Goal: Task Accomplishment & Management: Use online tool/utility

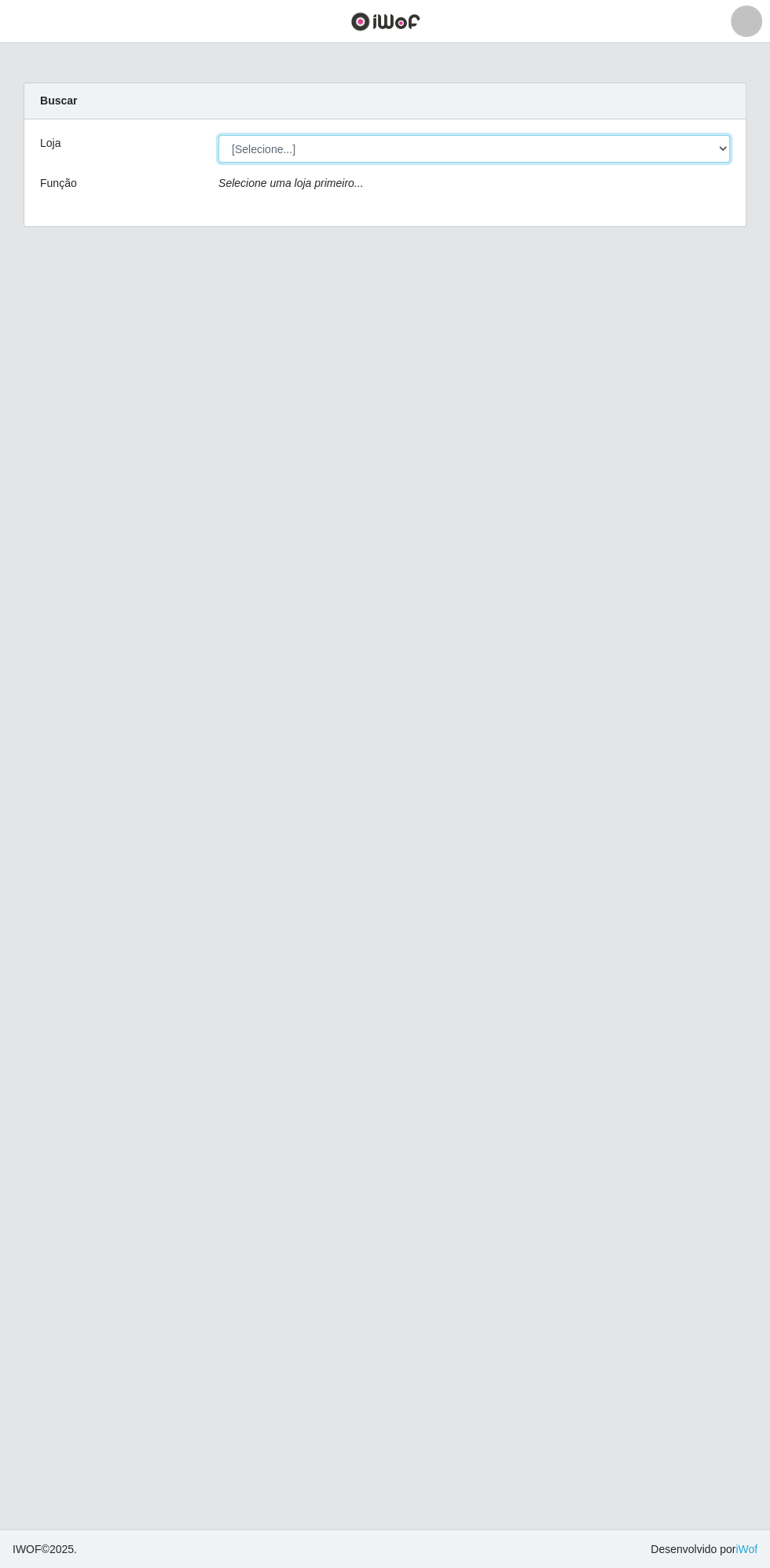
click at [366, 144] on select "[Selecione...] Extrabom - Loja 13 [GEOGRAPHIC_DATA]" at bounding box center [474, 149] width 511 height 28
select select "436"
click at [219, 135] on select "[Selecione...] Extrabom - Loja 13 [GEOGRAPHIC_DATA]" at bounding box center [474, 149] width 511 height 28
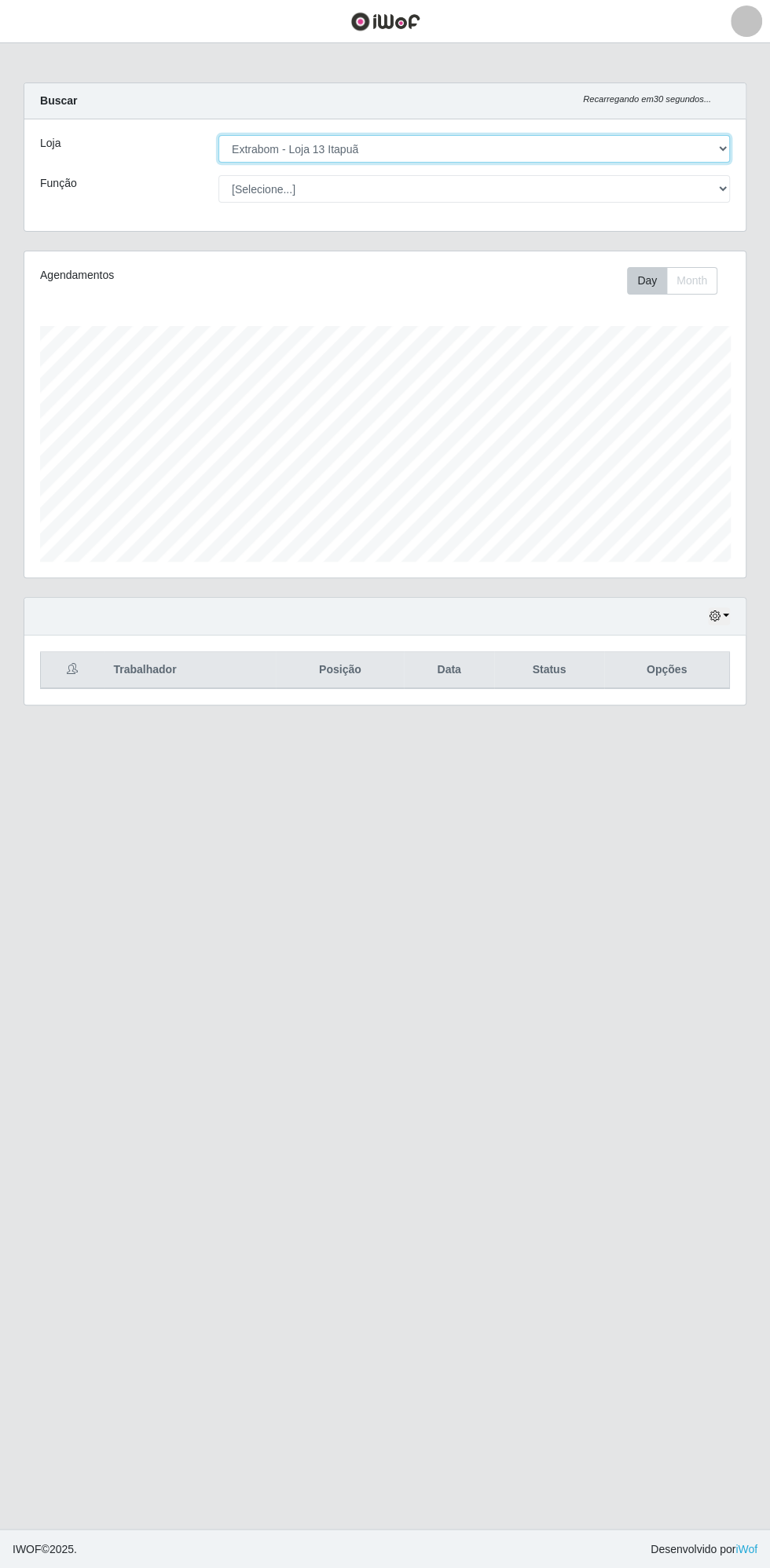
scroll to position [325, 722]
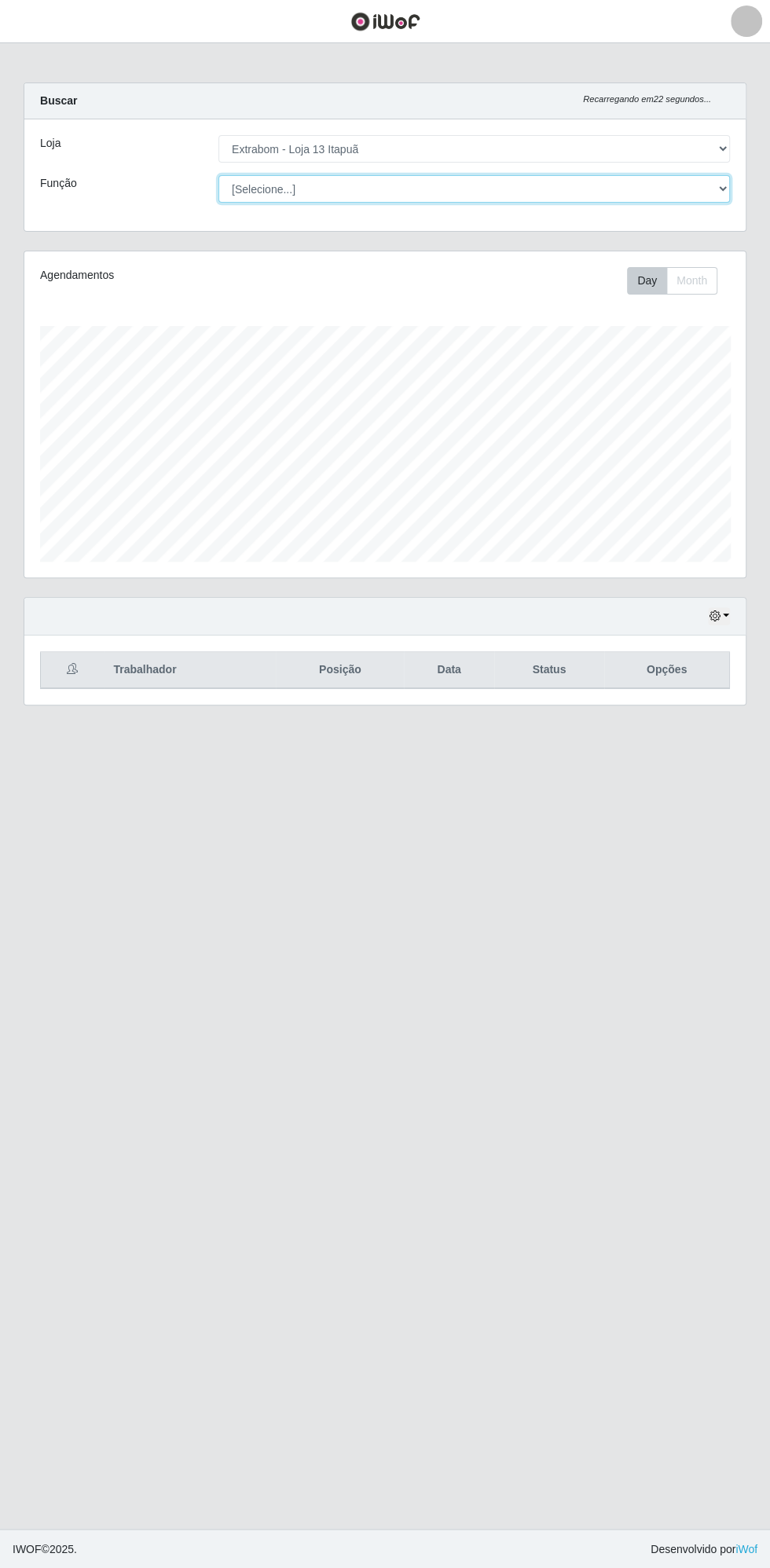
click at [283, 193] on select "[Selecione...] Carregador e Descarregador de Caminhão Carregador e Descarregado…" at bounding box center [474, 188] width 511 height 28
select select "24"
click at [219, 175] on select "[Selecione...] Carregador e Descarregador de Caminhão Carregador e Descarregado…" at bounding box center [474, 188] width 511 height 28
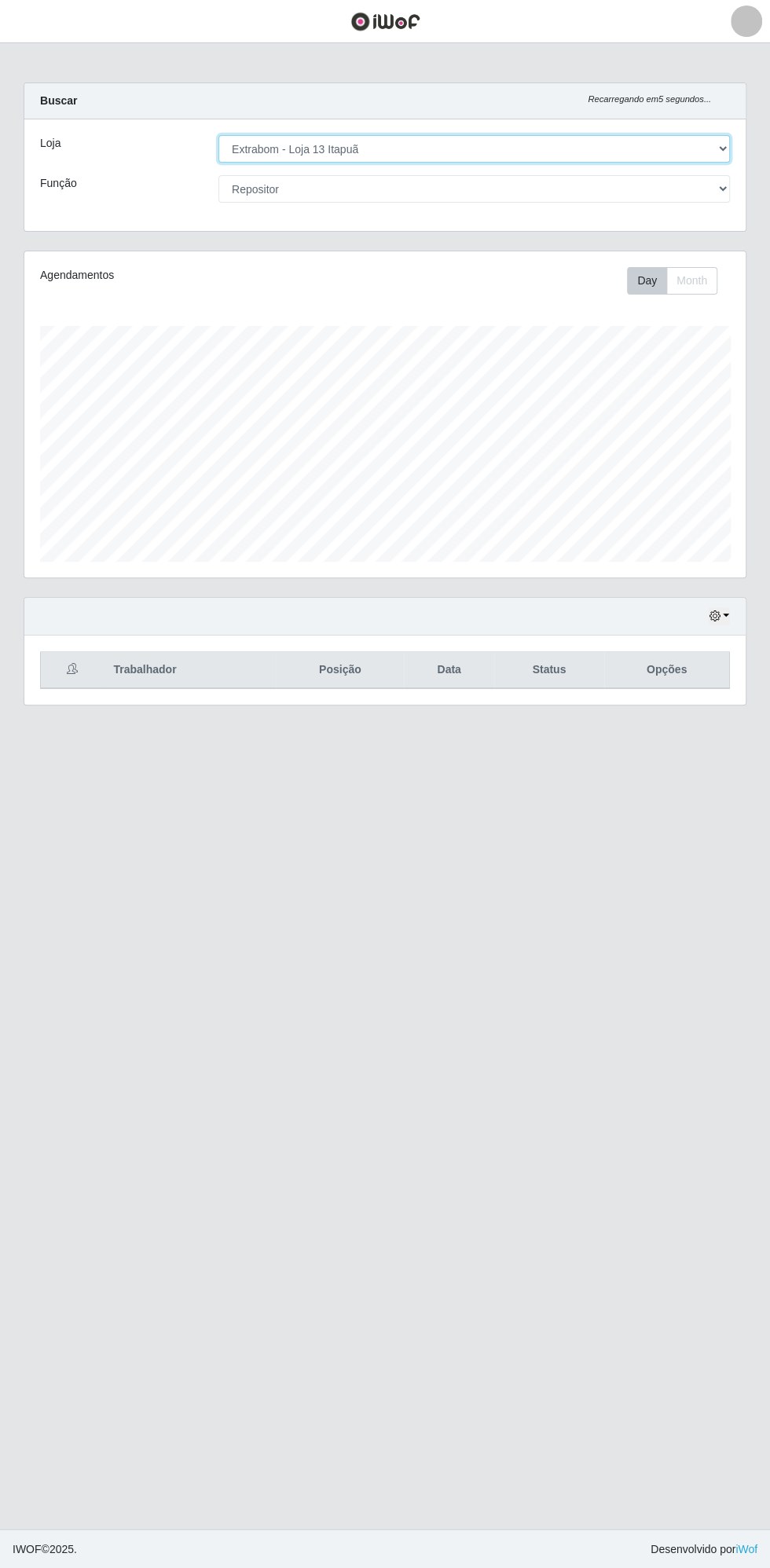
click at [724, 148] on select "[Selecione...] Extrabom - Loja 13 [GEOGRAPHIC_DATA]" at bounding box center [474, 149] width 511 height 28
click at [726, 611] on button "button" at bounding box center [719, 616] width 22 height 18
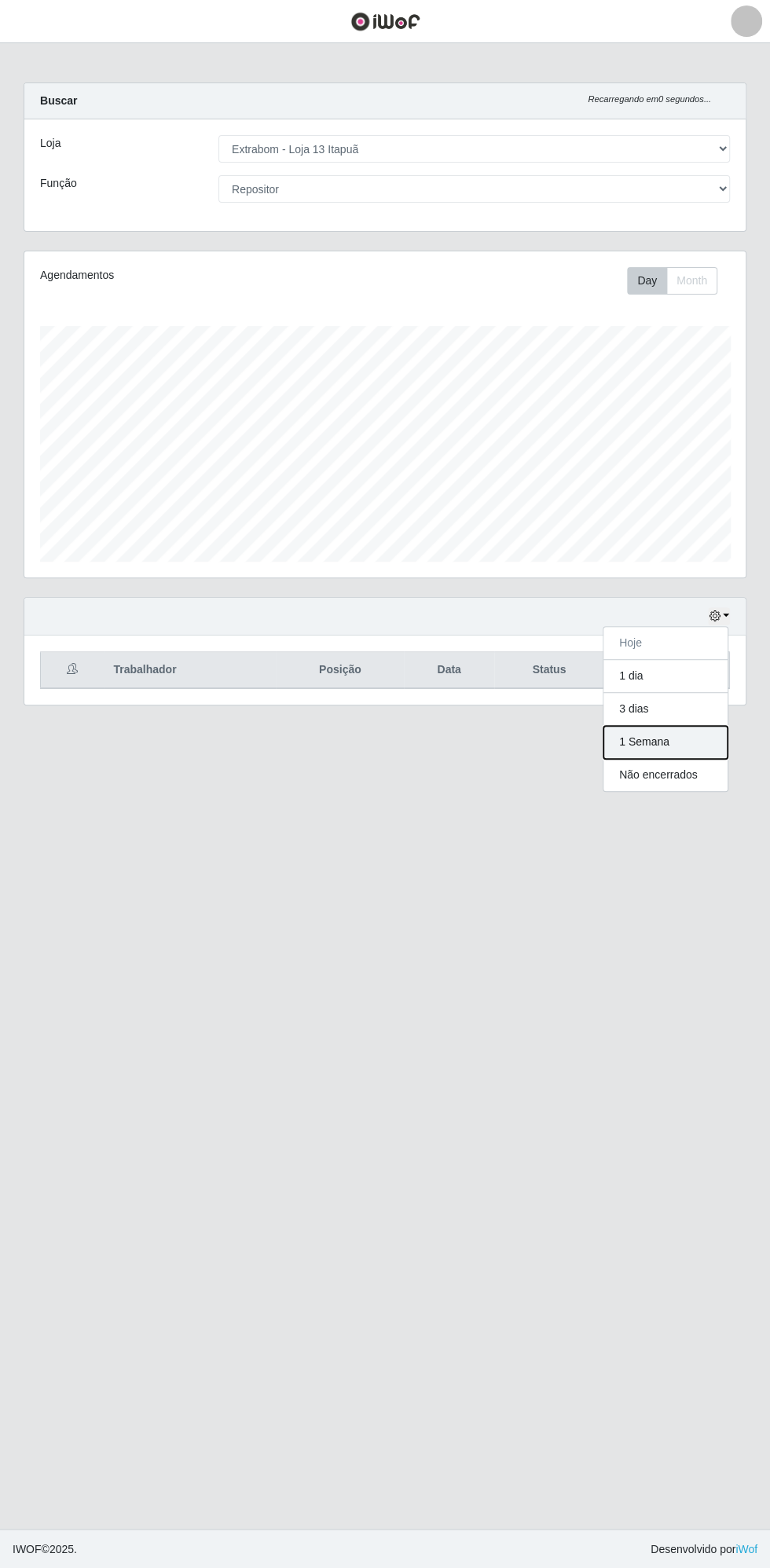
click at [674, 735] on button "1 Semana" at bounding box center [665, 742] width 124 height 33
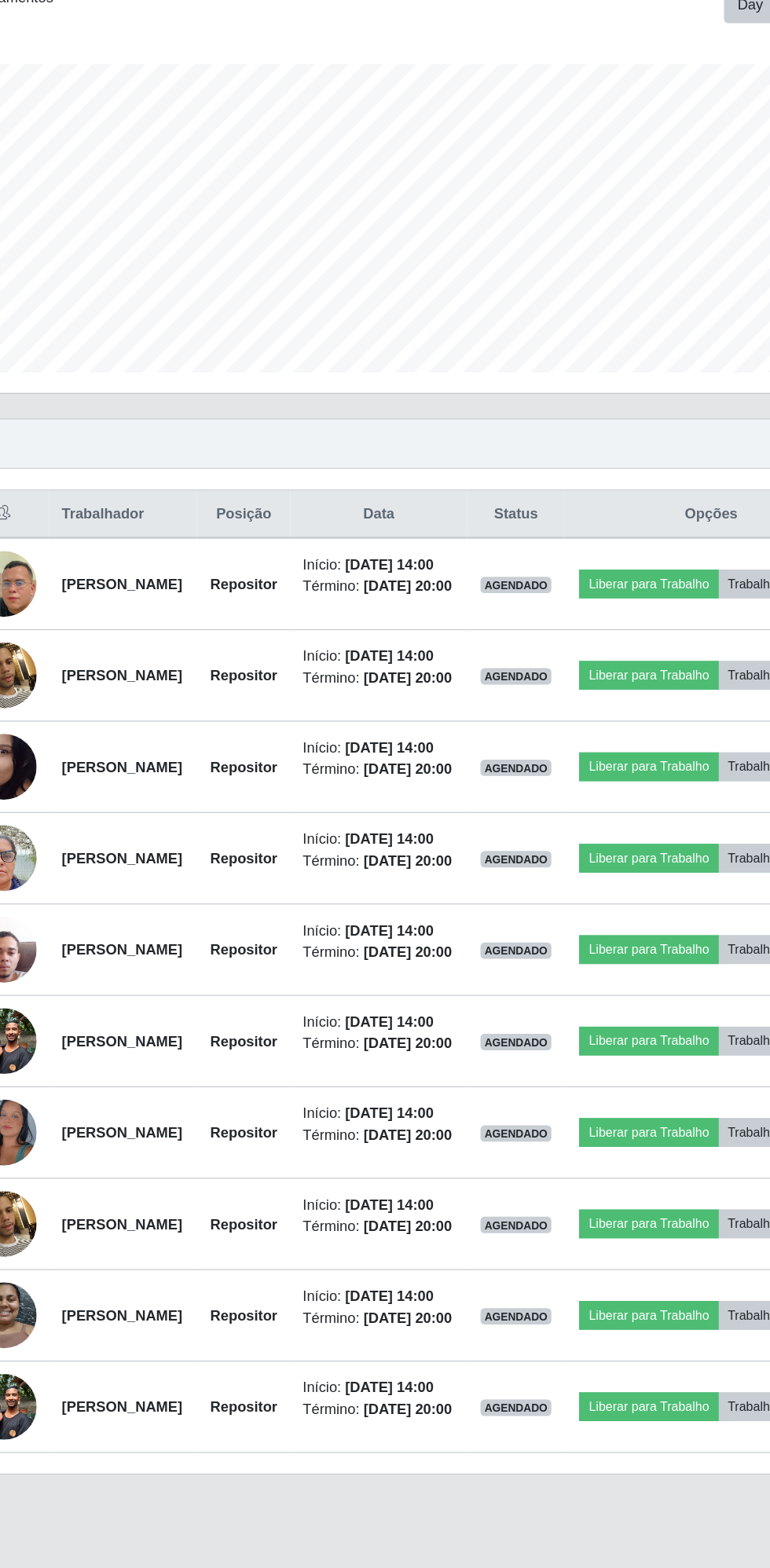
scroll to position [2, 0]
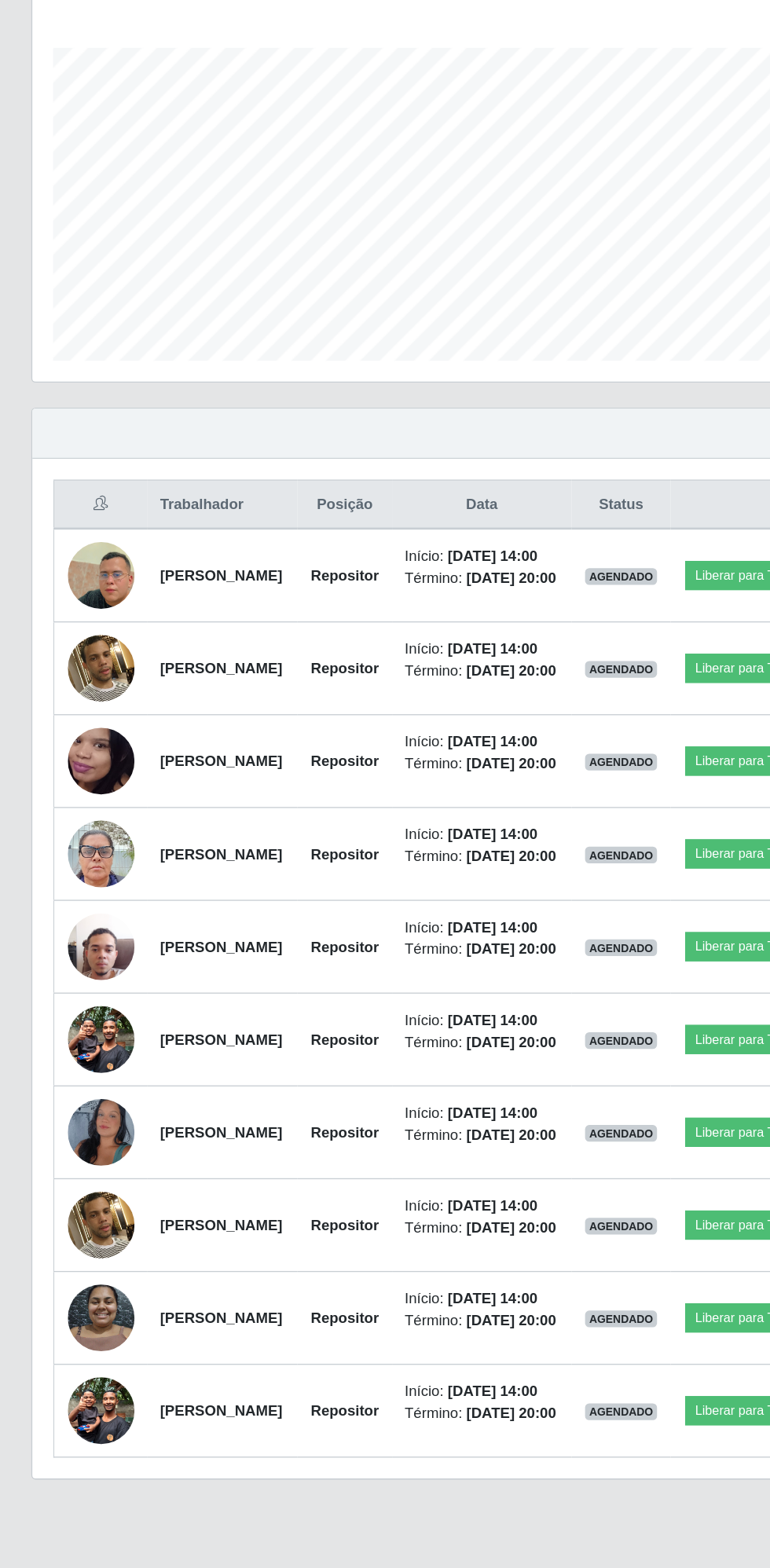
click at [82, 914] on img at bounding box center [76, 863] width 51 height 100
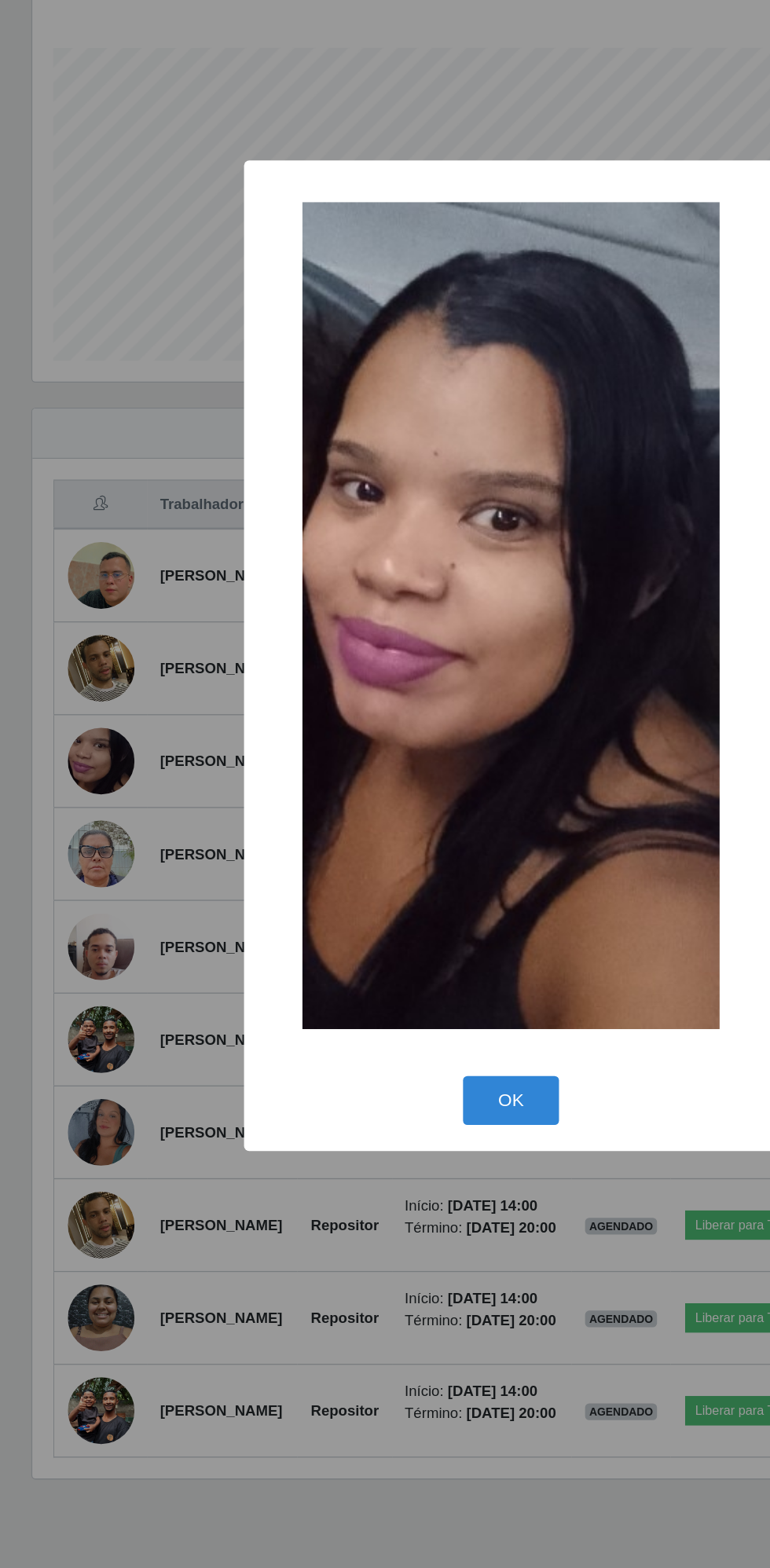
click at [381, 1110] on button "OK" at bounding box center [385, 1119] width 73 height 37
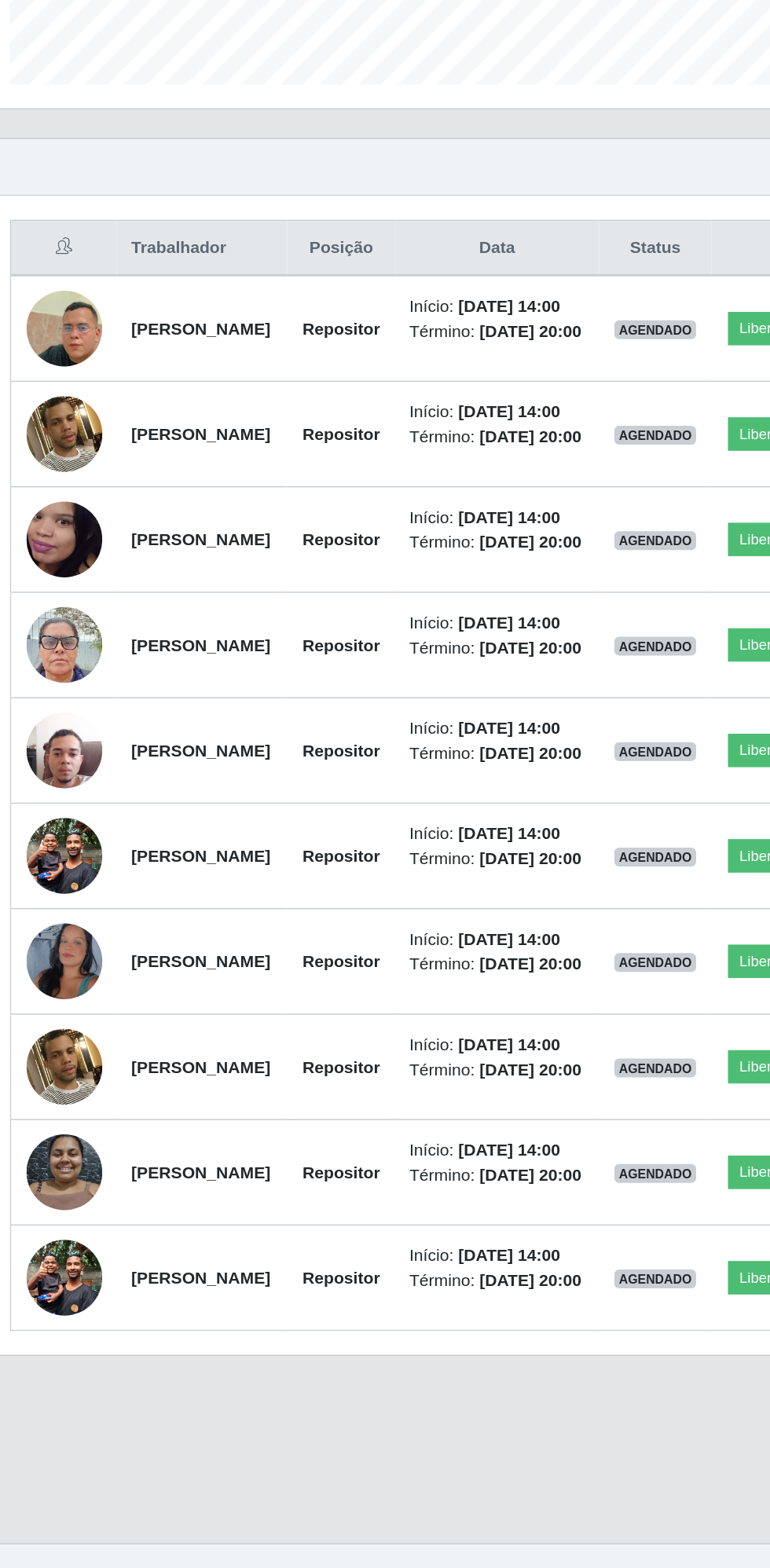
scroll to position [168, 0]
